Goal: Find contact information: Find contact information

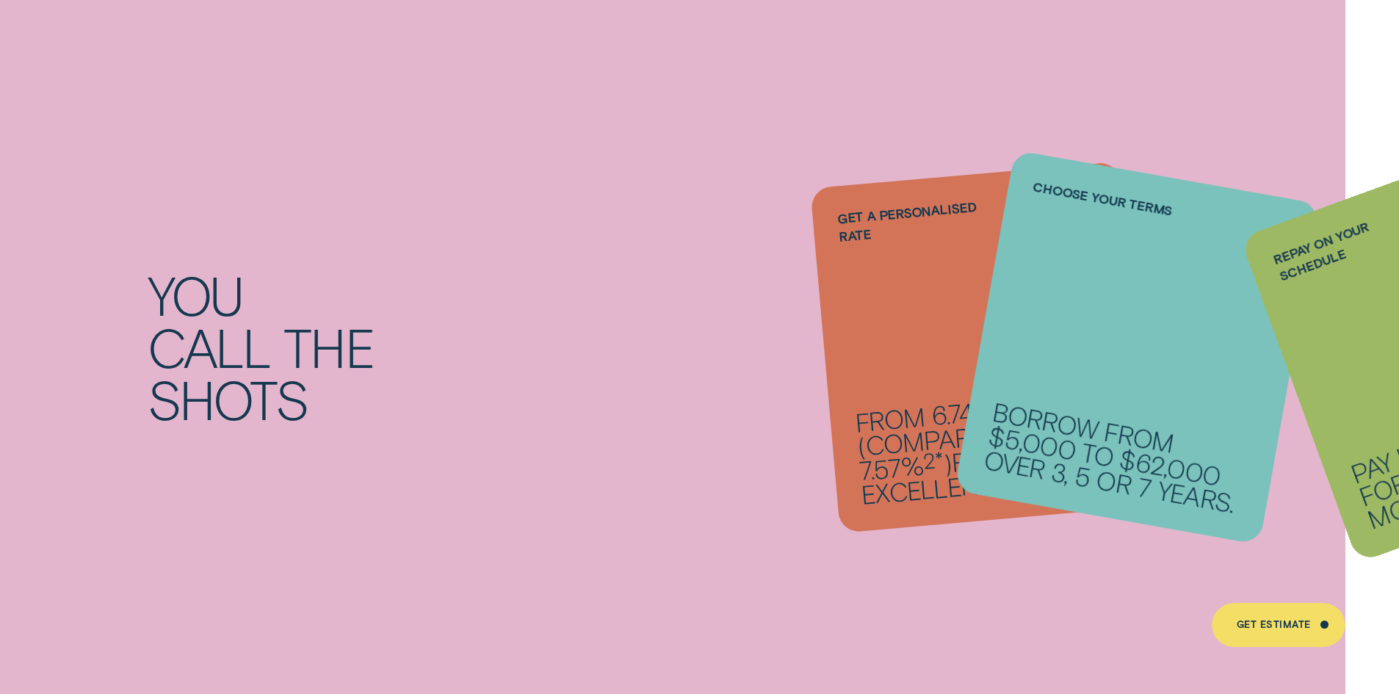
scroll to position [1909, 0]
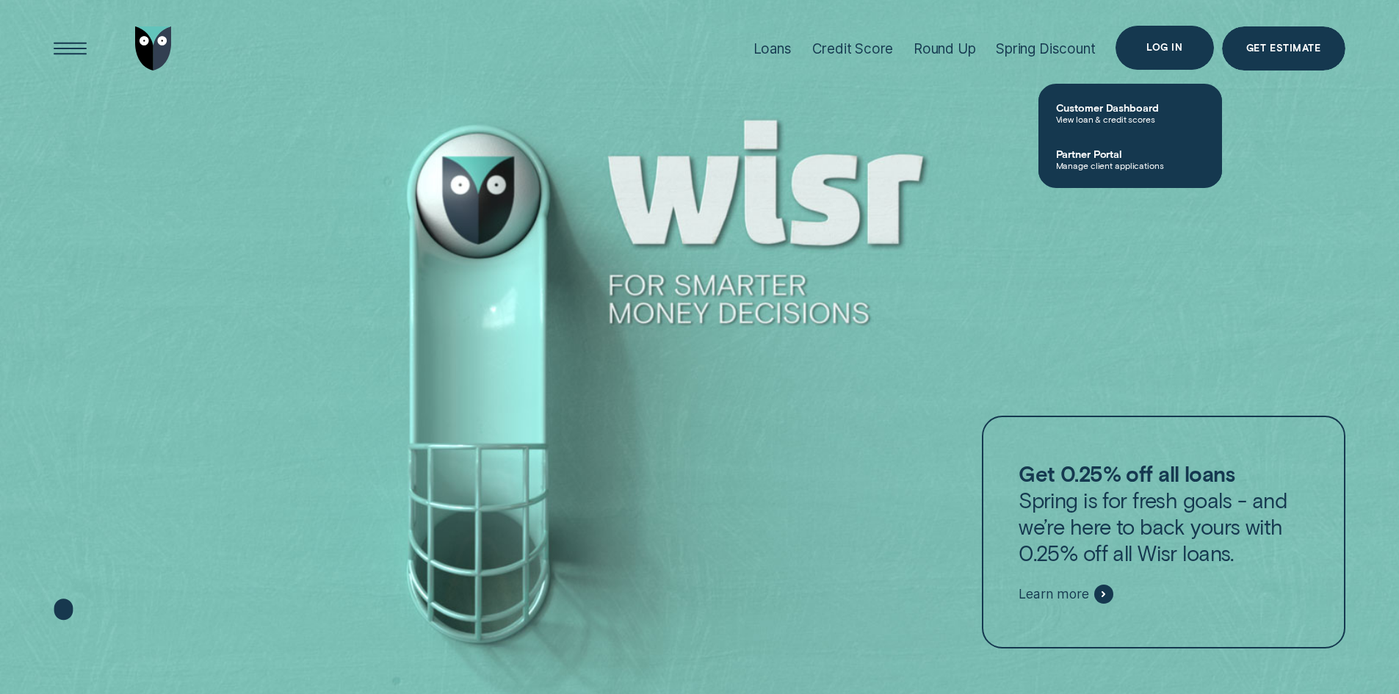
click at [1163, 49] on div "Log in" at bounding box center [1164, 47] width 36 height 9
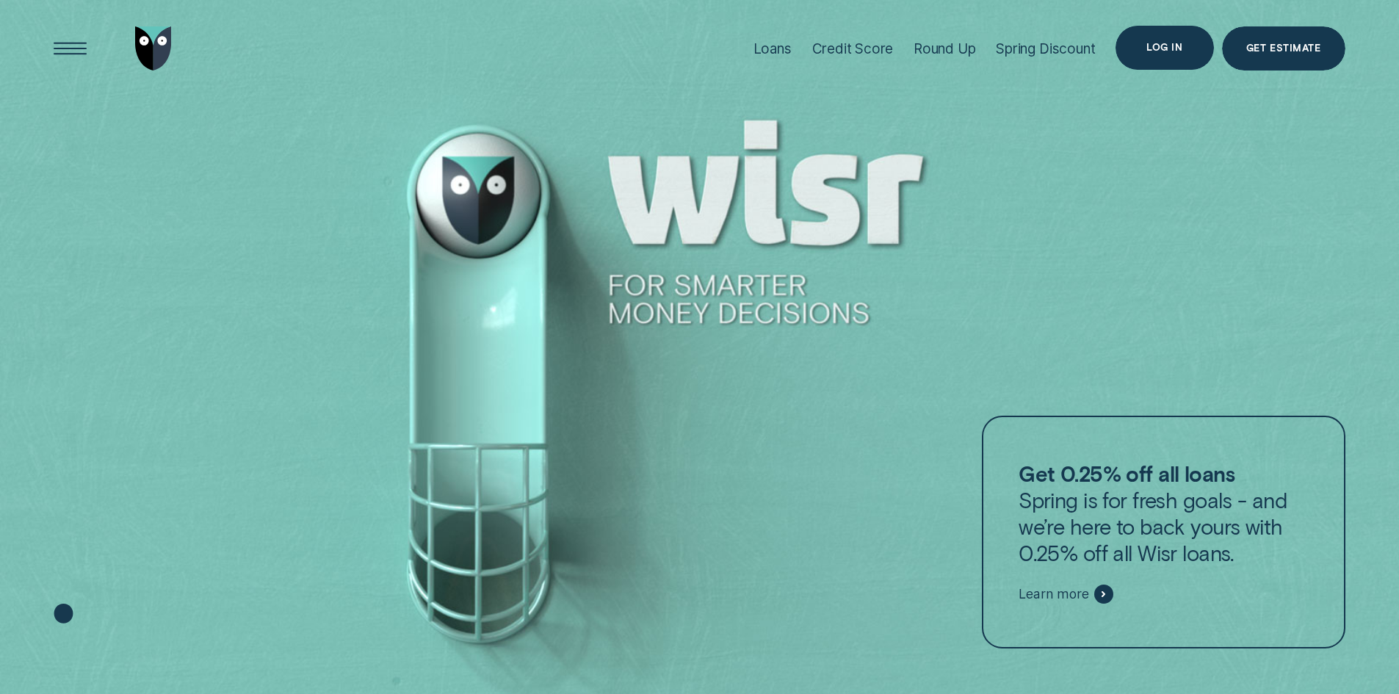
click at [1156, 38] on div "Log in" at bounding box center [1164, 48] width 98 height 44
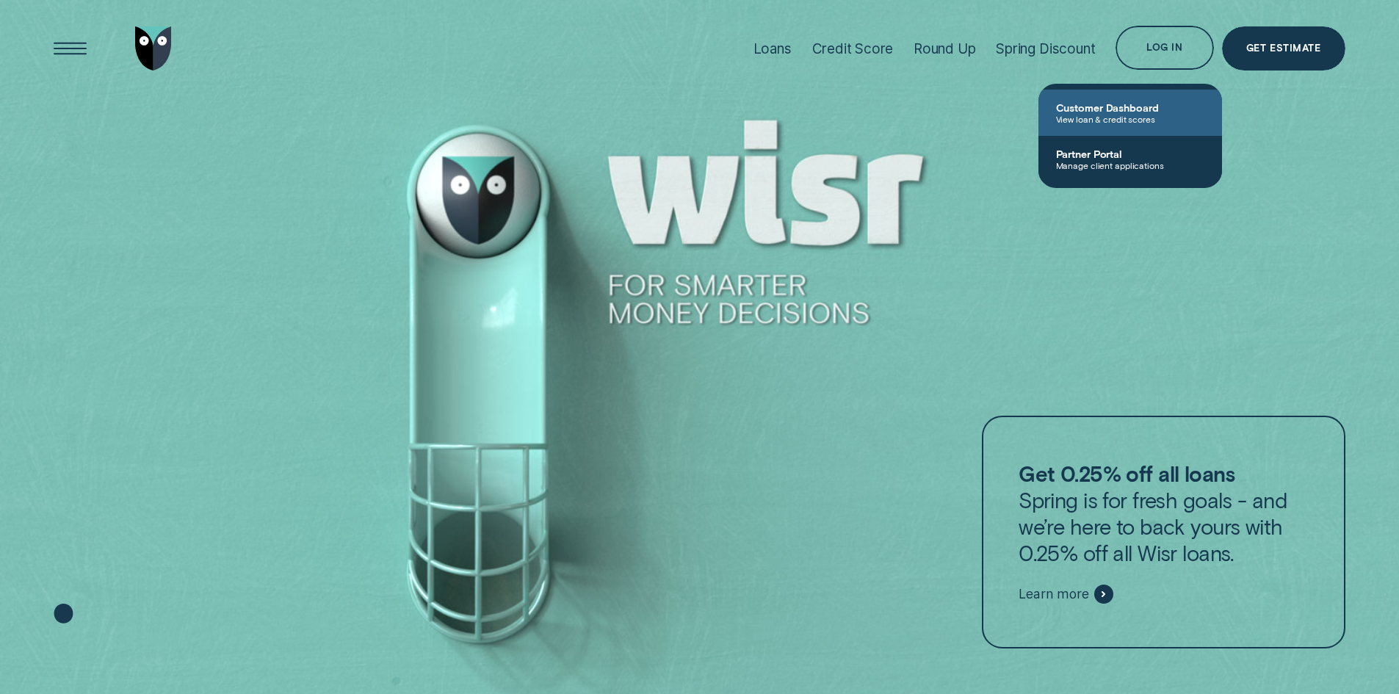
click at [1085, 115] on span "View loan & credit scores" at bounding box center [1130, 119] width 148 height 10
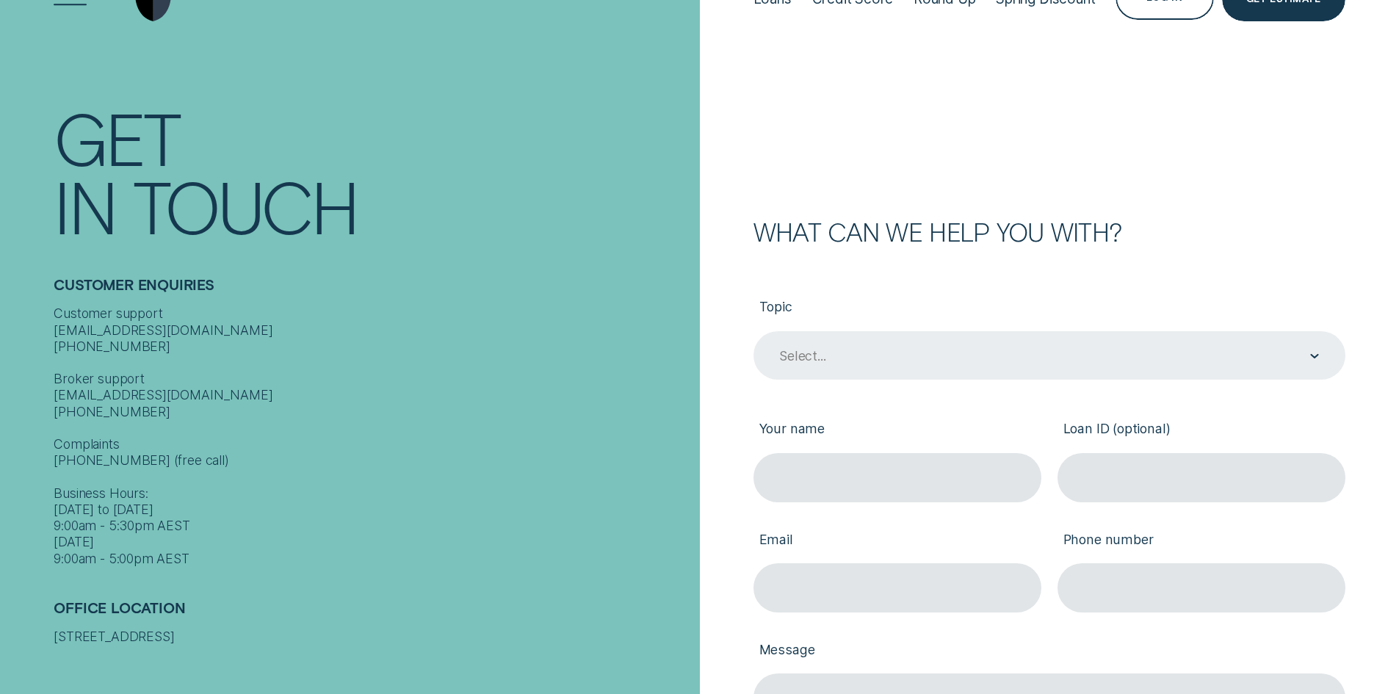
scroll to position [73, 0]
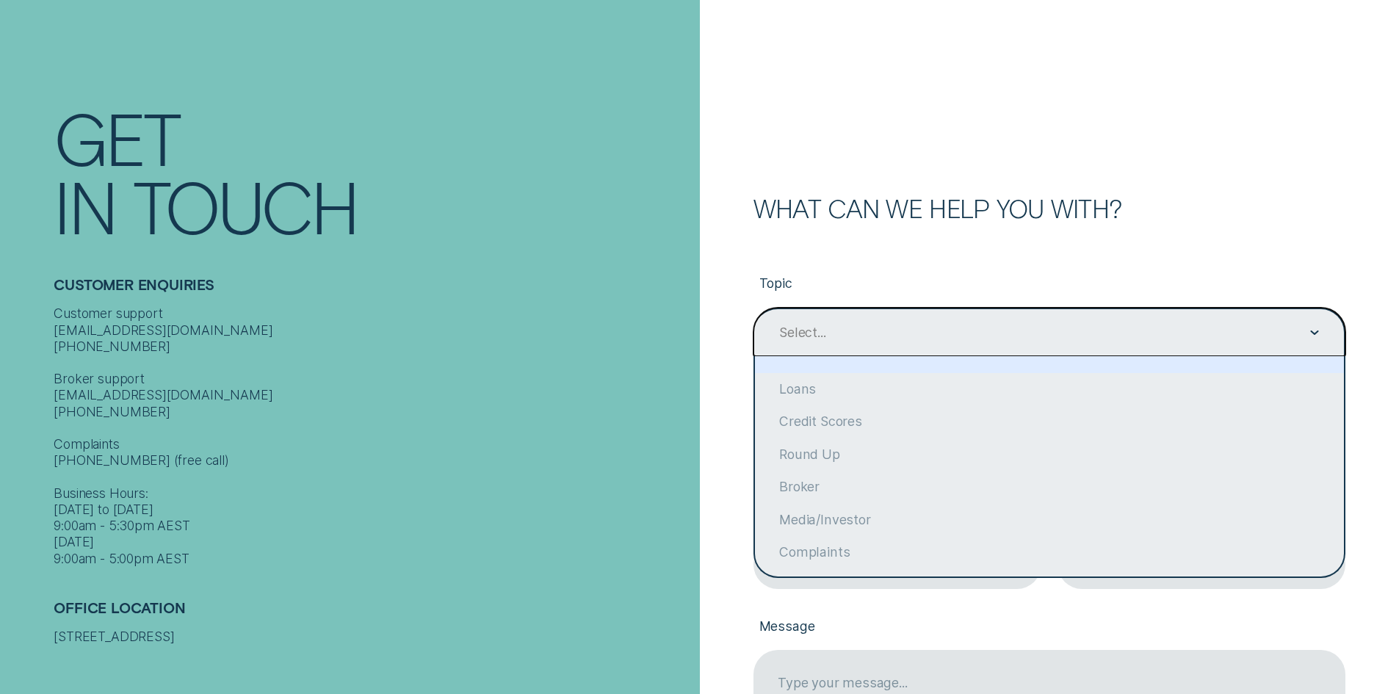
click at [1313, 333] on icon "Contact form" at bounding box center [1314, 332] width 7 height 3
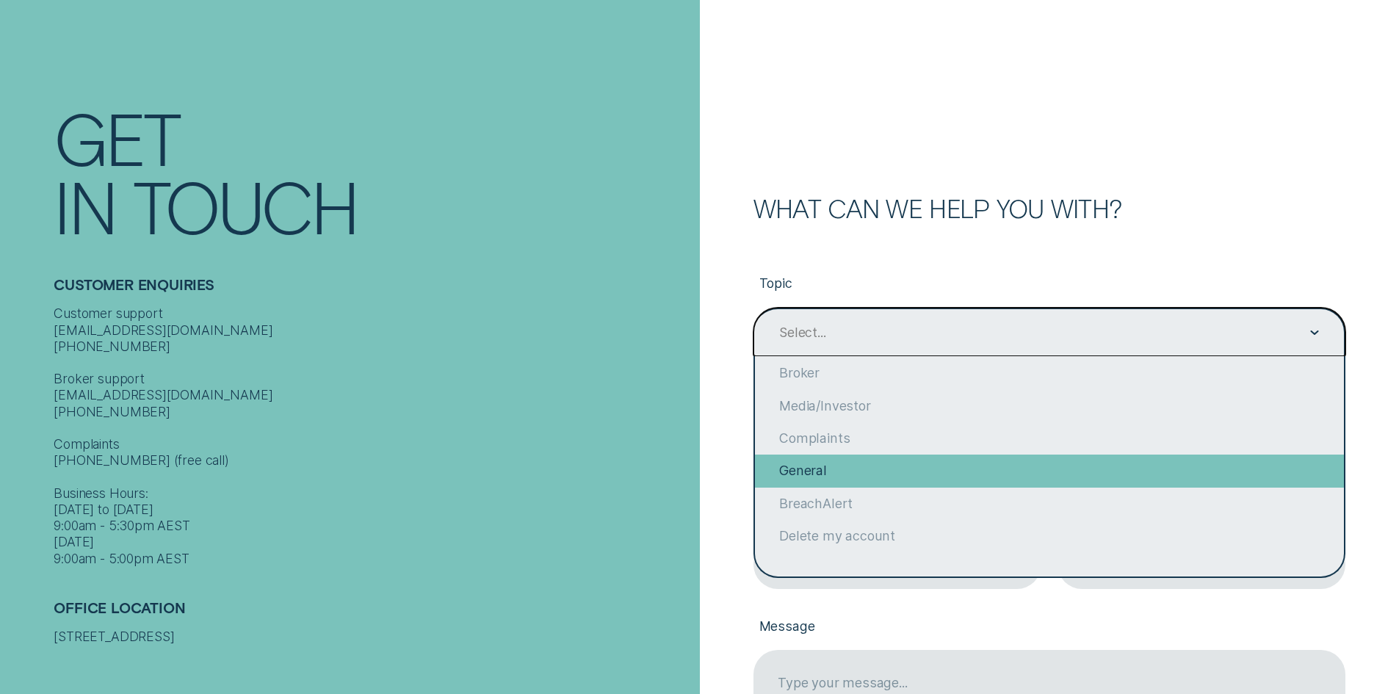
scroll to position [0, 0]
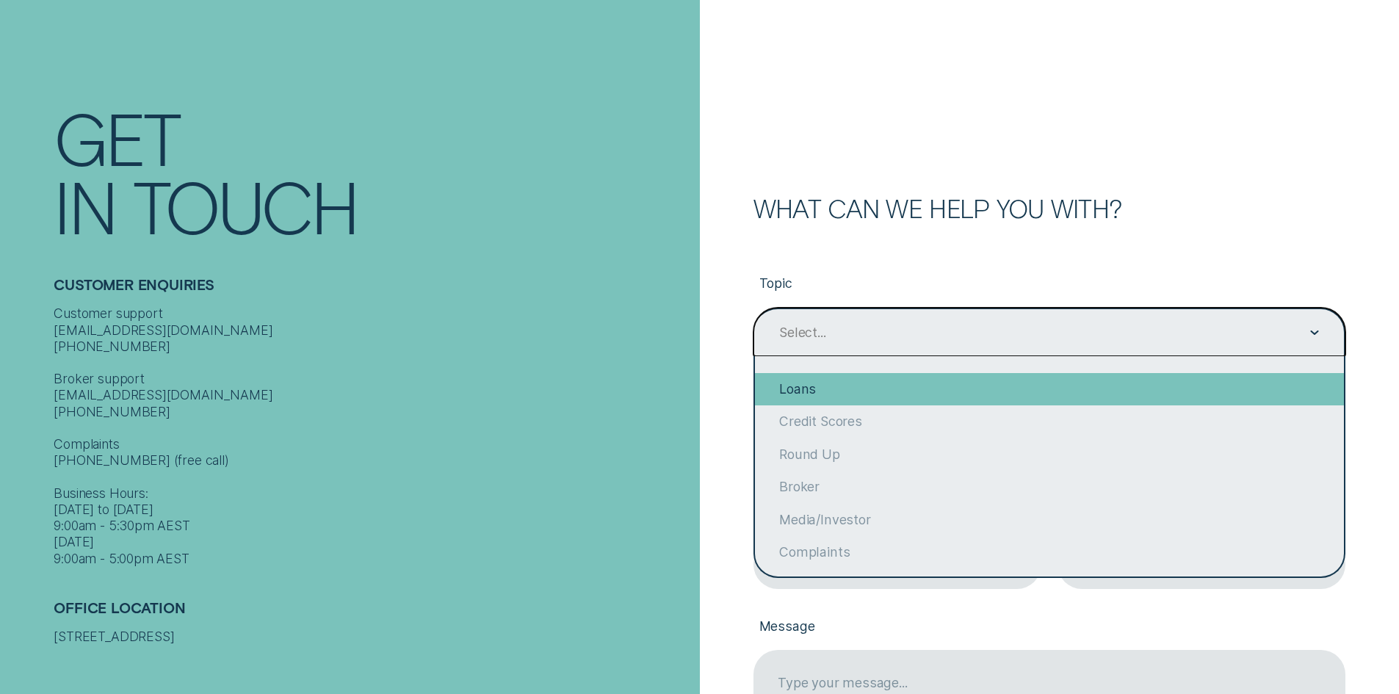
click at [831, 382] on div "Loans" at bounding box center [1049, 389] width 589 height 32
type input "Loans"
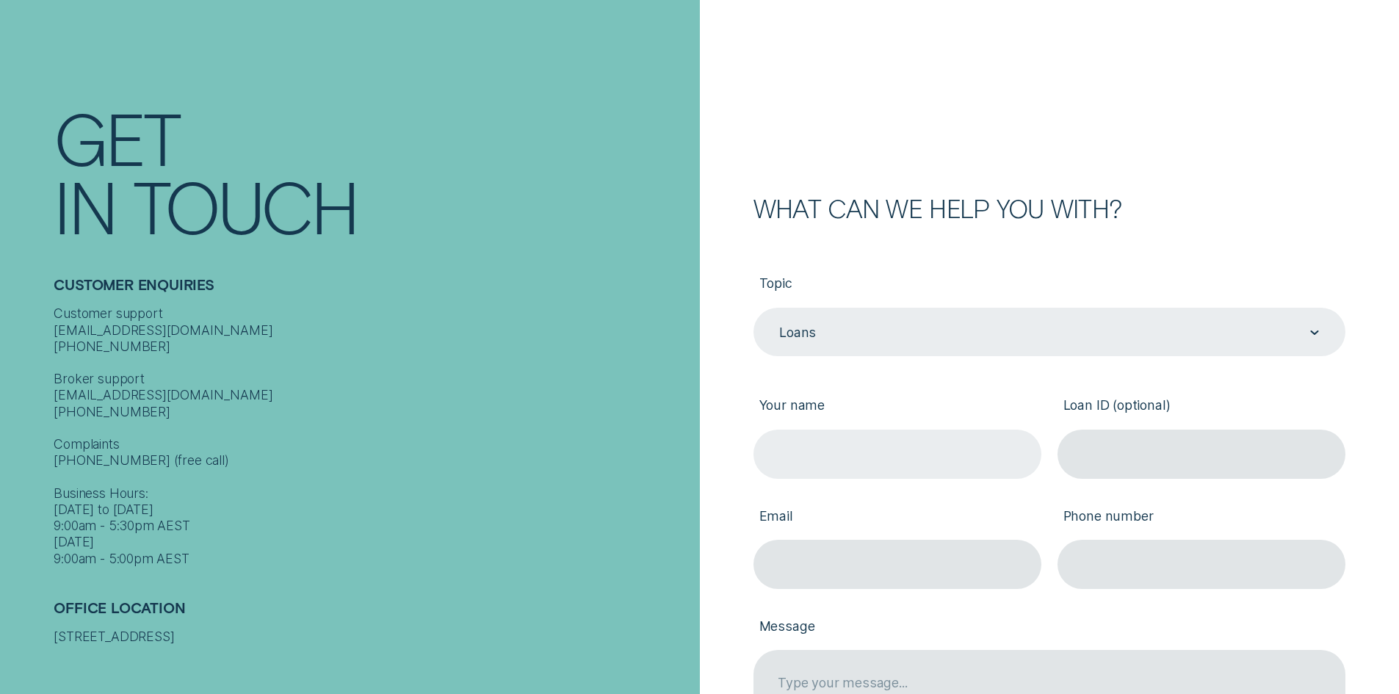
click at [902, 452] on input "Your name" at bounding box center [897, 454] width 288 height 49
type input "Sharon Steadman"
type input "sharon.mail66@gmail.com"
type input "0428954001"
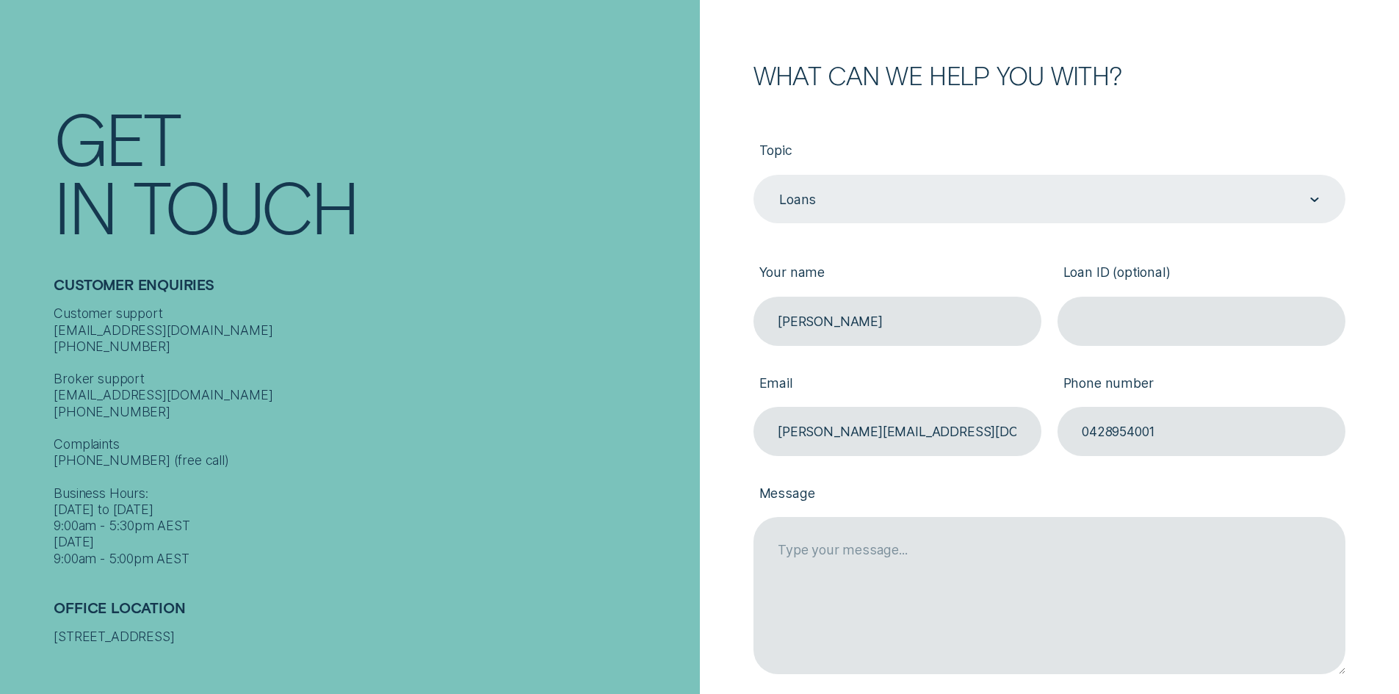
scroll to position [220, 0]
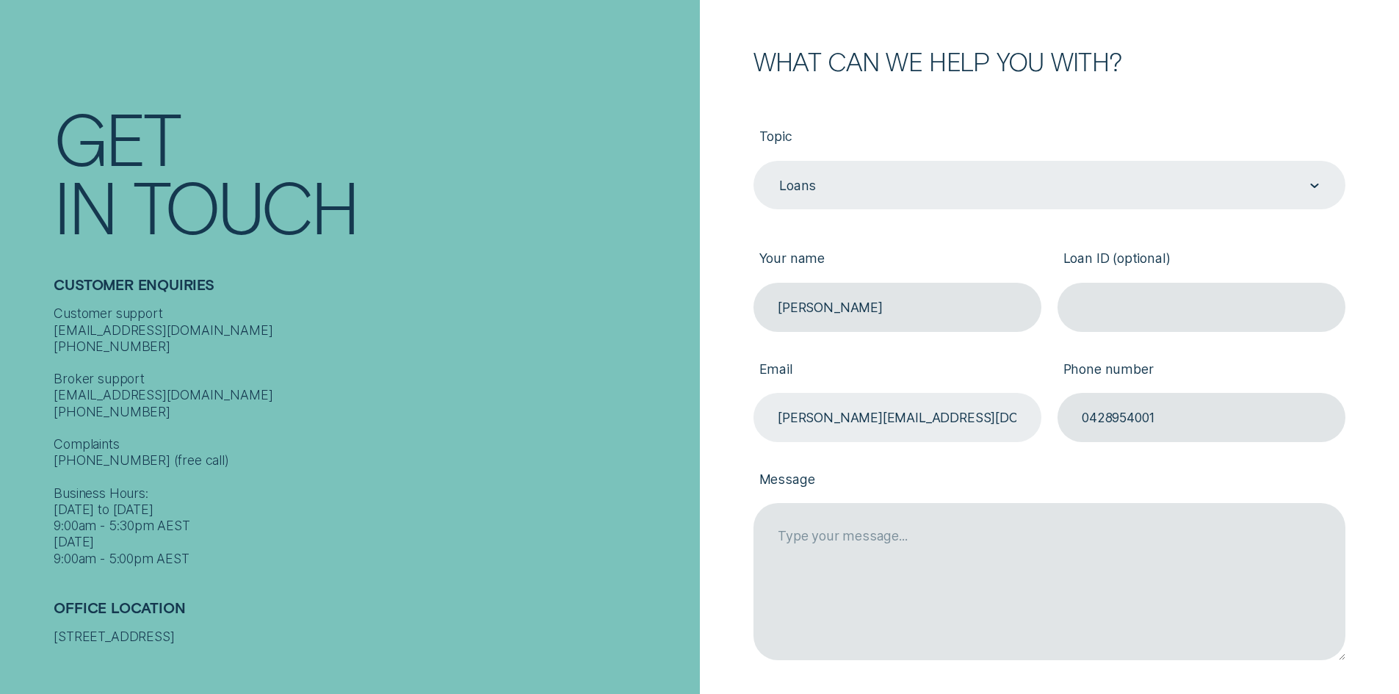
click at [817, 412] on input "sharon.mail66@gmail.com" at bounding box center [897, 417] width 288 height 49
type input "m"
type input "steadman9@bigpond.com"
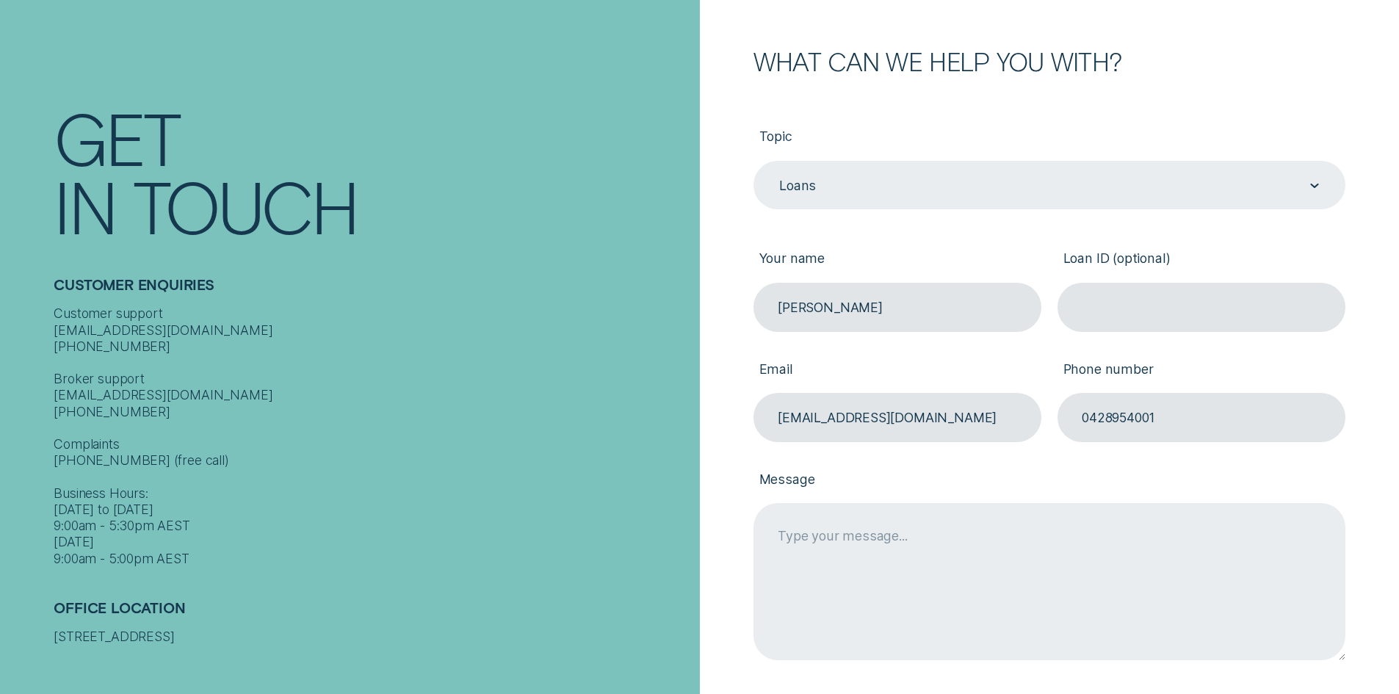
click at [848, 546] on textarea "Message" at bounding box center [1049, 581] width 592 height 156
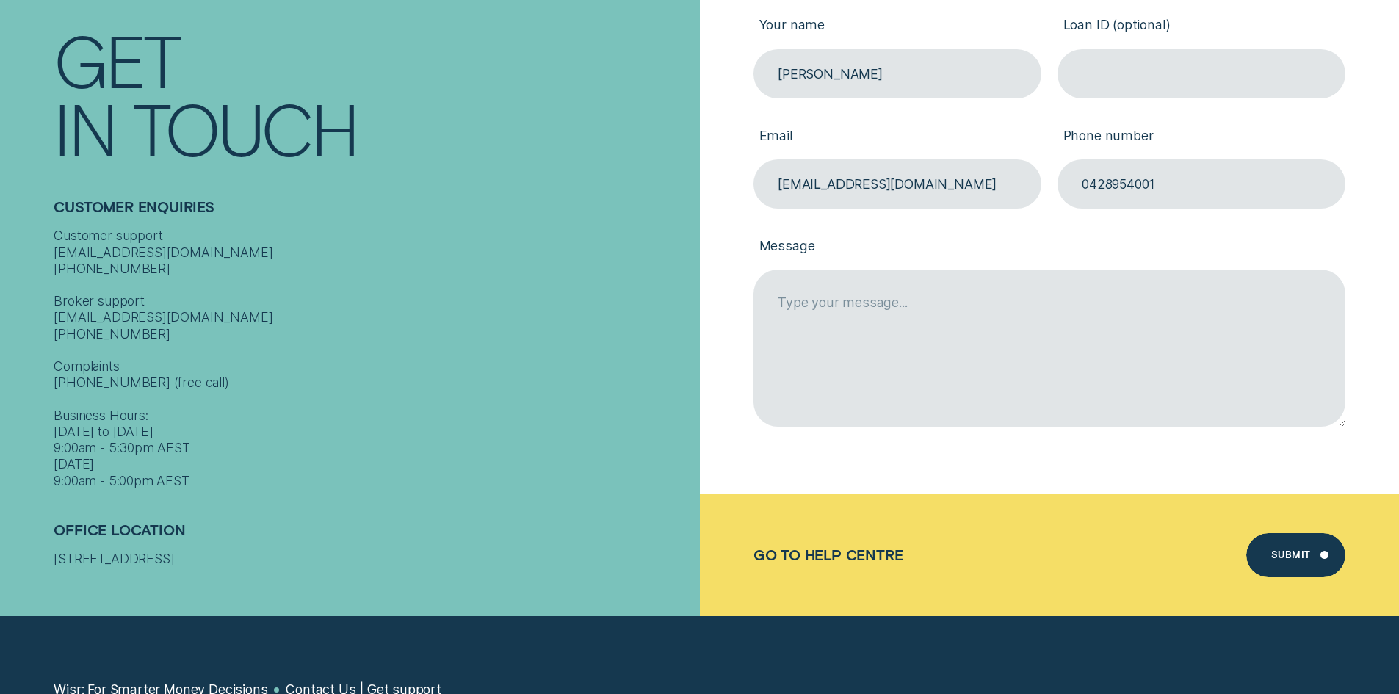
scroll to position [514, 0]
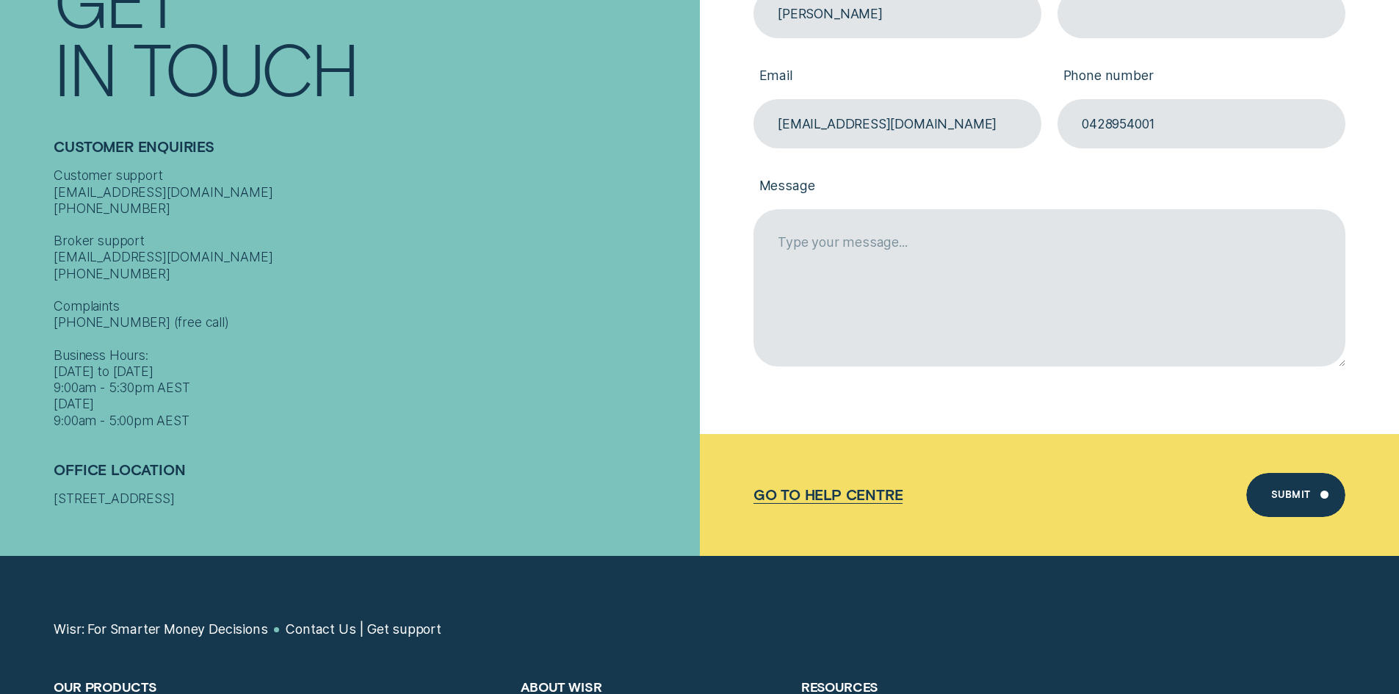
click at [829, 494] on div "Go to Help Centre" at bounding box center [828, 494] width 150 height 17
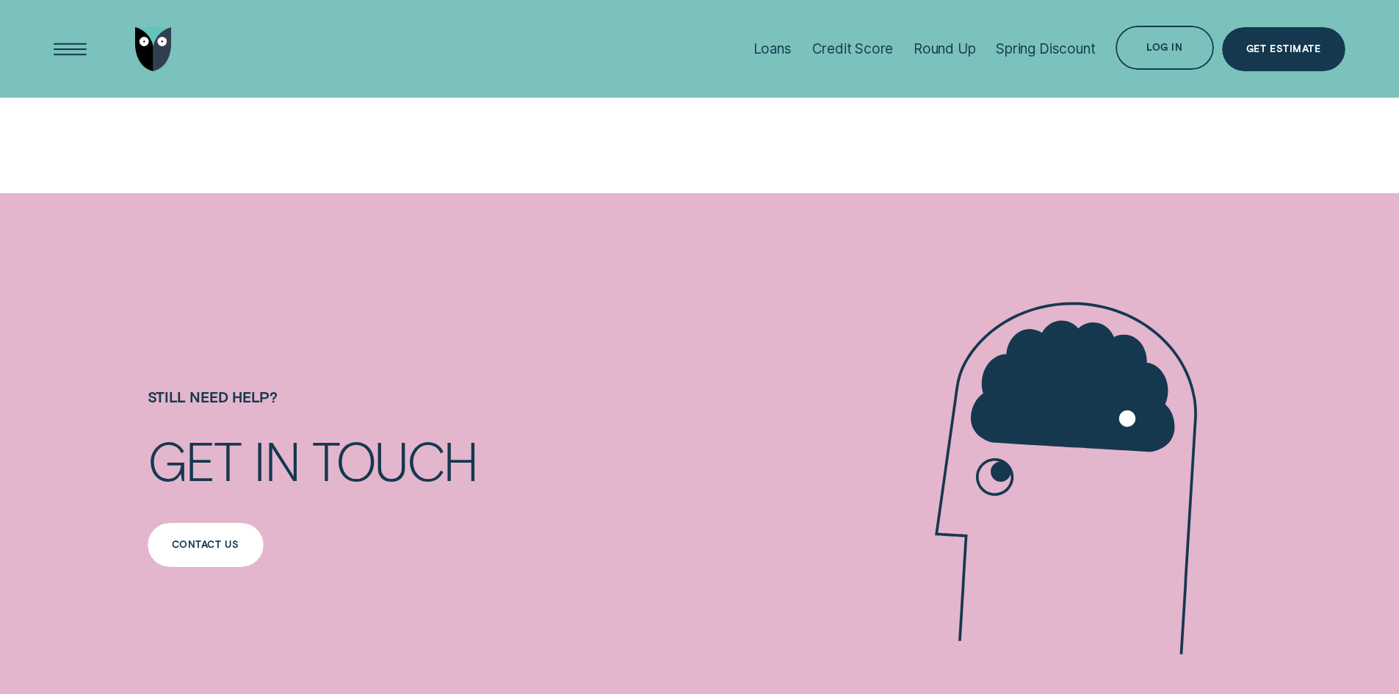
scroll to position [1502, 0]
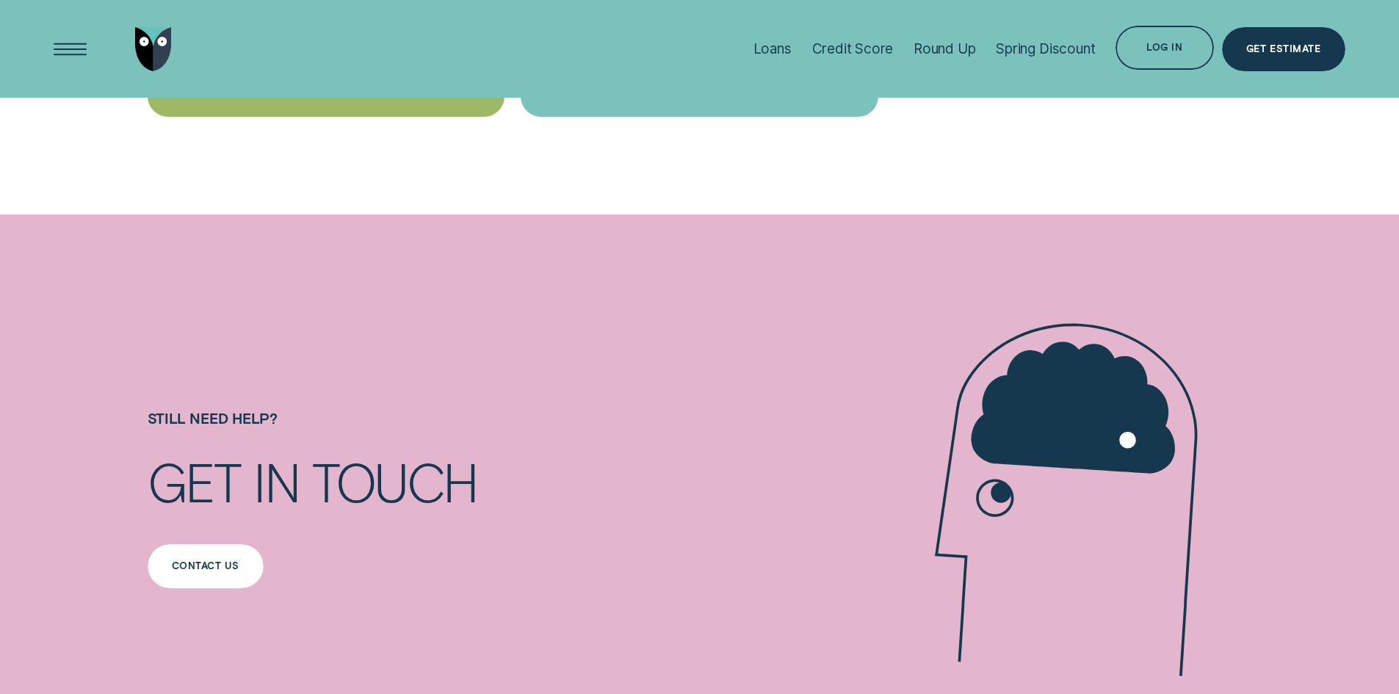
click at [213, 559] on div "Contact us" at bounding box center [206, 566] width 116 height 44
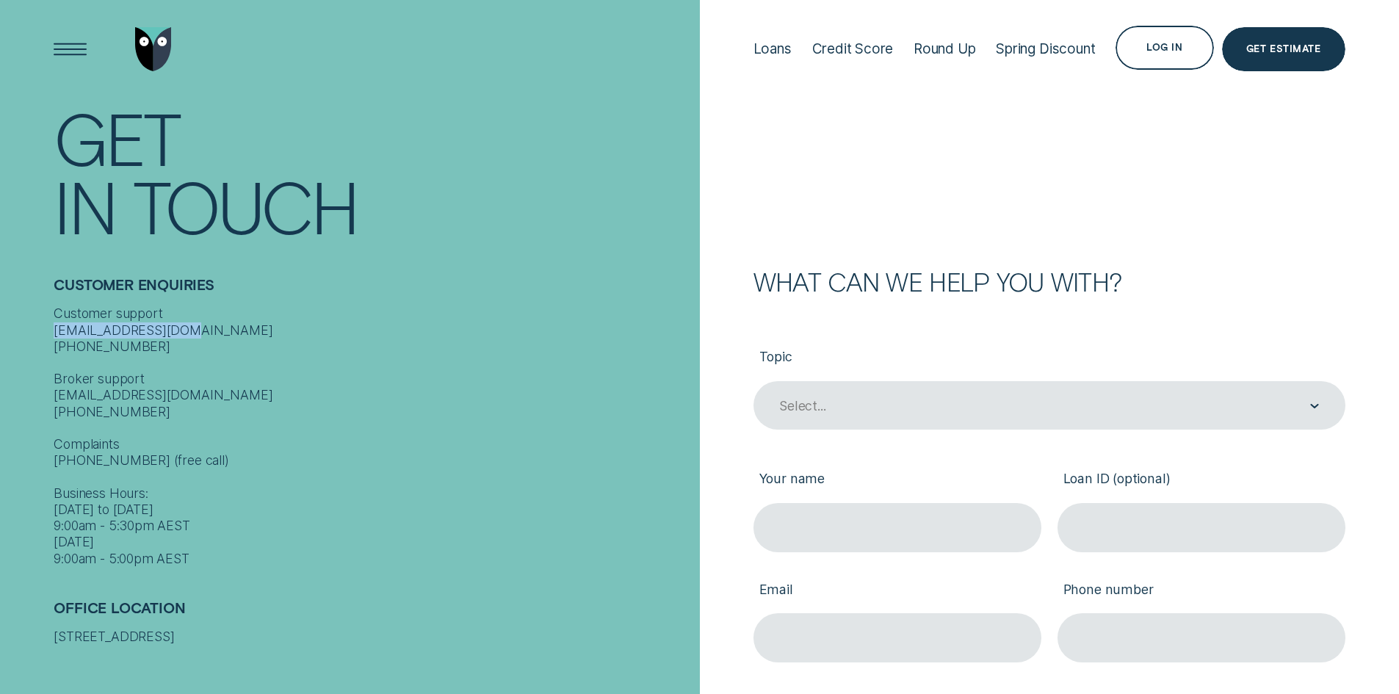
drag, startPoint x: 54, startPoint y: 323, endPoint x: 206, endPoint y: 314, distance: 151.5
click at [206, 314] on div "Customer support [EMAIL_ADDRESS][DOMAIN_NAME] [PHONE_NUMBER] Broker support [EM…" at bounding box center [372, 435] width 637 height 261
copy div "contact@wisr.com.au"
